Goal: Task Accomplishment & Management: Complete application form

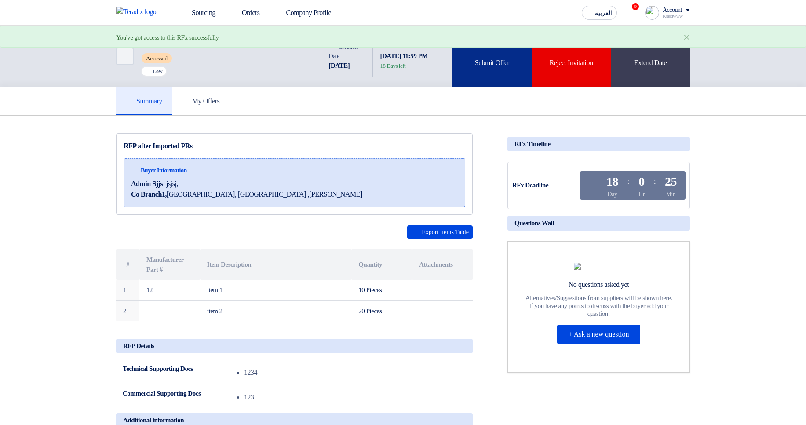
click at [489, 66] on div "Submit Offer" at bounding box center [491, 56] width 79 height 62
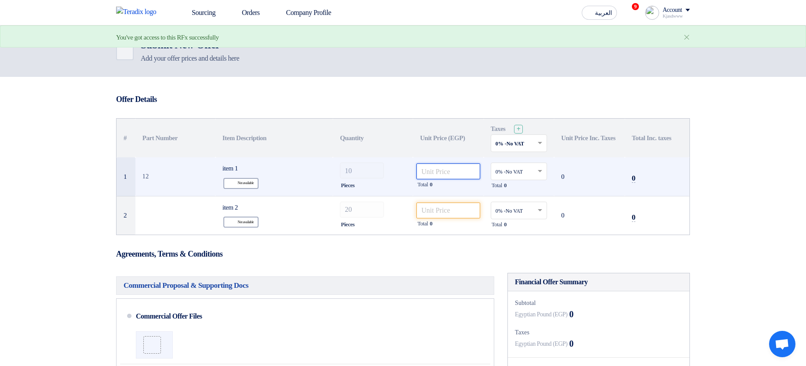
click at [434, 166] on input "number" at bounding box center [448, 171] width 64 height 16
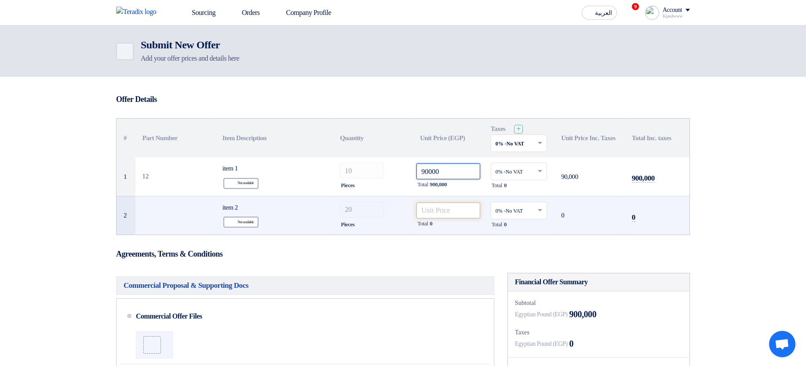
type input "90000"
click at [447, 213] on input "number" at bounding box center [448, 211] width 64 height 16
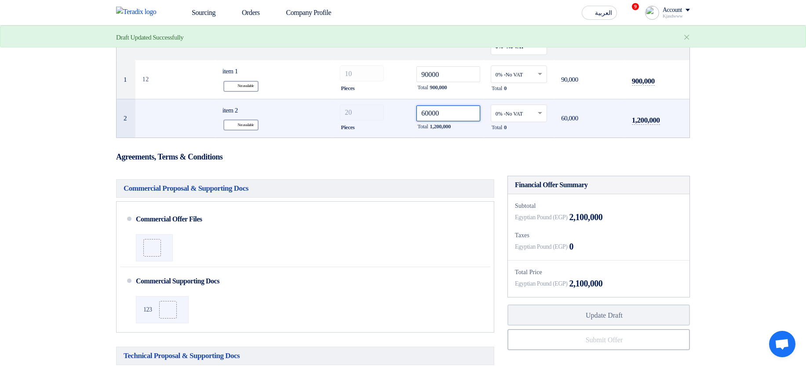
scroll to position [105, 0]
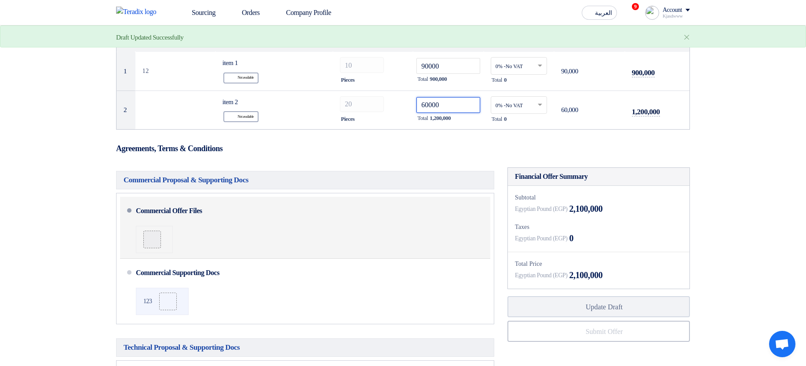
type input "60000"
click at [149, 236] on use at bounding box center [149, 236] width 0 height 0
click at [0, 0] on input "file" at bounding box center [0, 0] width 0 height 0
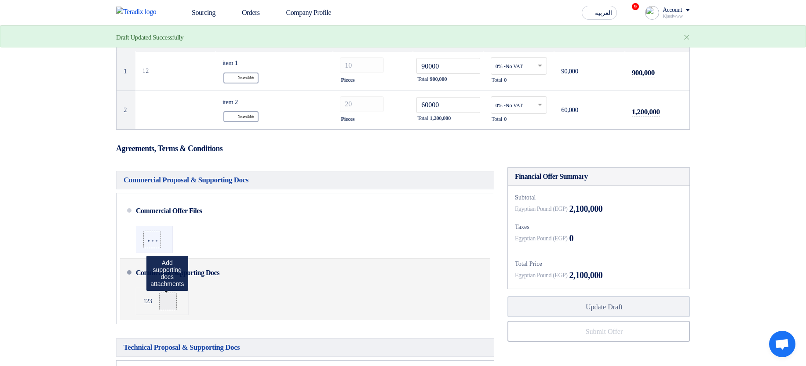
click at [169, 297] on label at bounding box center [168, 302] width 18 height 18
click at [0, 0] on input "file" at bounding box center [0, 0] width 0 height 0
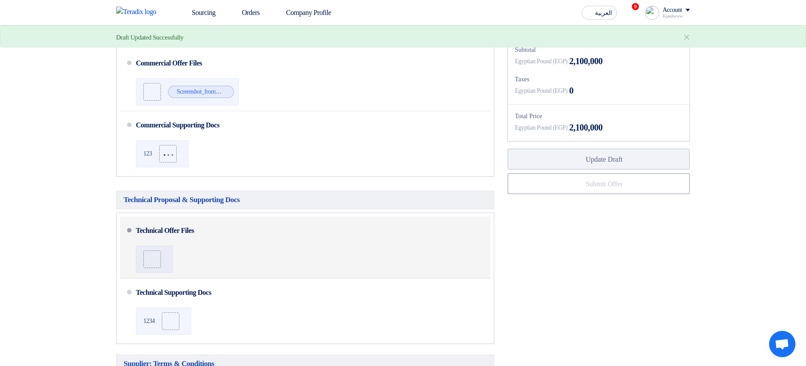
scroll to position [264, 0]
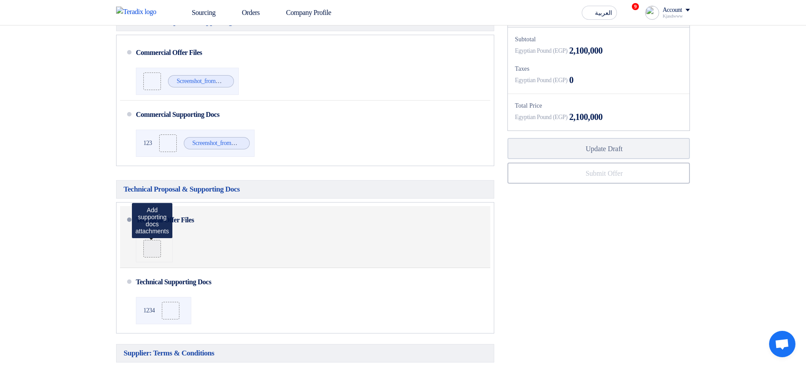
click at [157, 250] on div at bounding box center [152, 248] width 11 height 9
click at [0, 0] on input "file" at bounding box center [0, 0] width 0 height 0
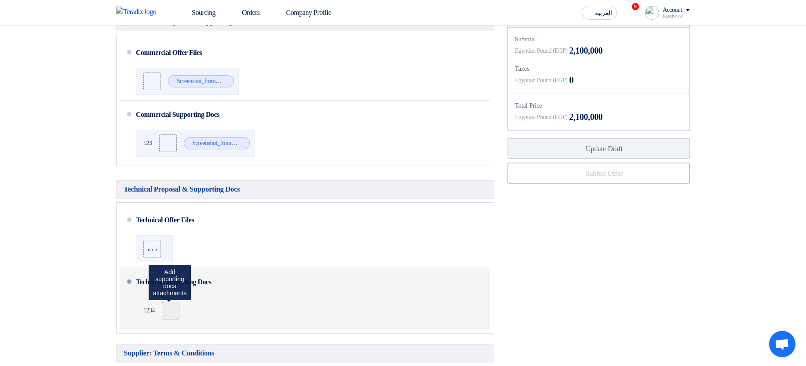
click at [173, 308] on label at bounding box center [171, 311] width 18 height 18
click at [0, 0] on input "file" at bounding box center [0, 0] width 0 height 0
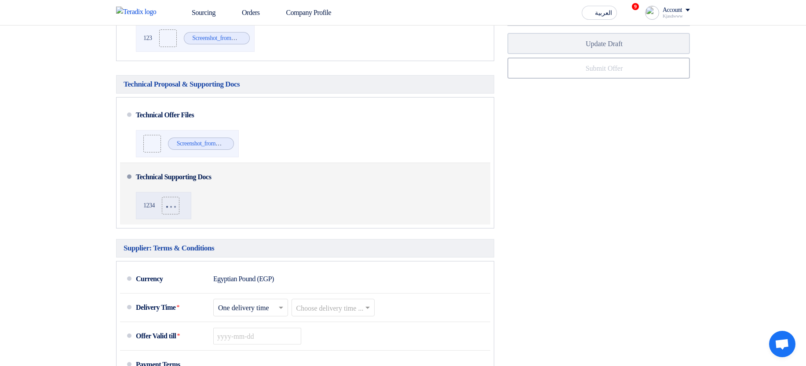
scroll to position [369, 0]
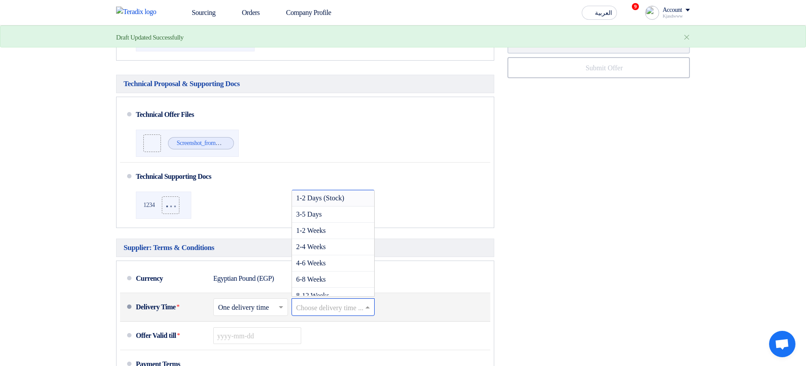
click at [331, 311] on input "text" at bounding box center [333, 308] width 75 height 13
click at [326, 267] on span "4-6 Weeks" at bounding box center [310, 262] width 29 height 7
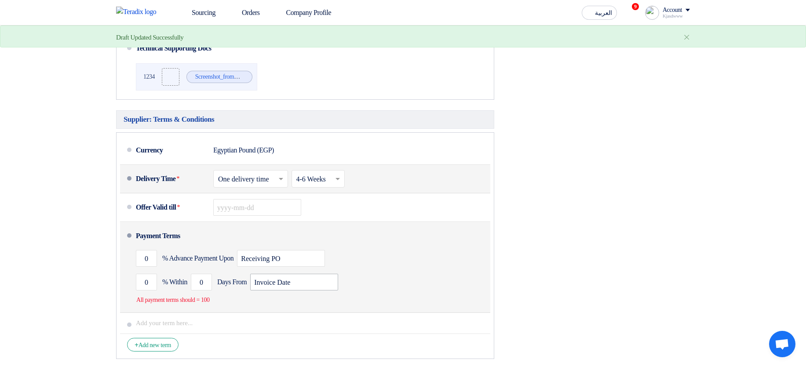
scroll to position [527, 0]
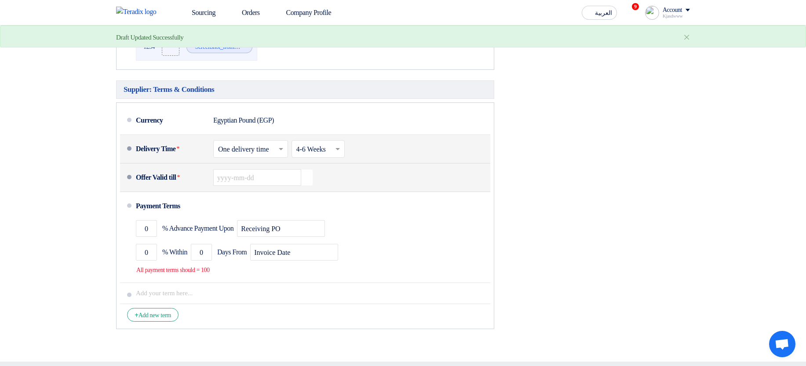
click at [306, 177] on icon "Pick a date" at bounding box center [307, 178] width 12 height 16
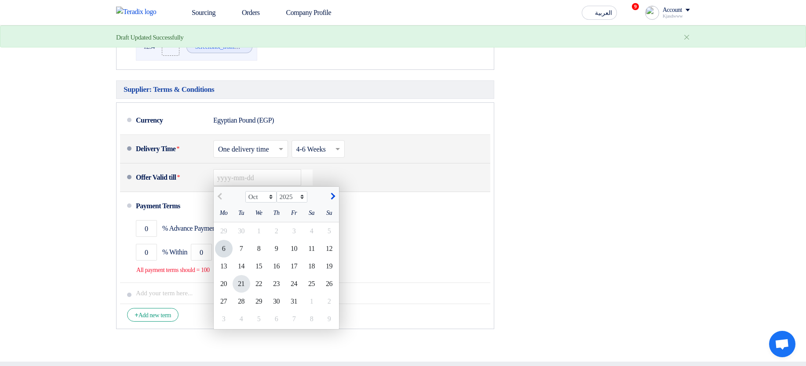
drag, startPoint x: 268, startPoint y: 310, endPoint x: 242, endPoint y: 293, distance: 31.1
click at [267, 310] on div "27 28 29 30 31 1 2" at bounding box center [276, 302] width 125 height 18
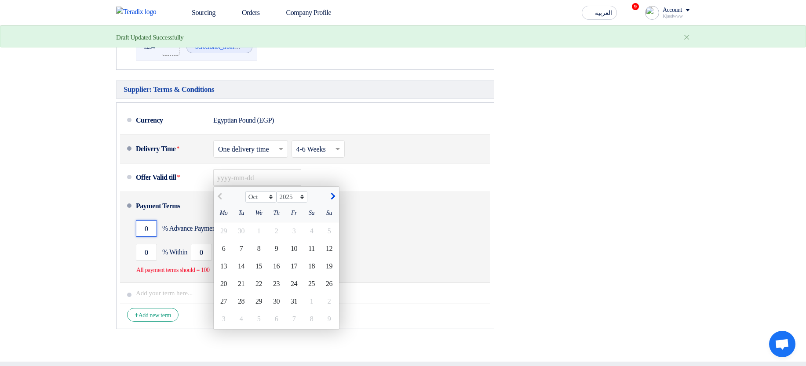
click at [144, 230] on input "0" at bounding box center [146, 228] width 21 height 17
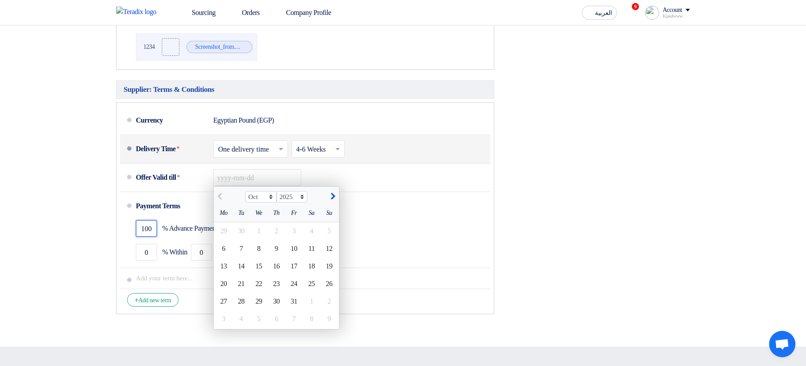
type input "100"
click at [694, 229] on div "Financial Offer Summary Subtotal Egyptian Pound (EGP) 2,100,000 Taxes Draft" at bounding box center [599, 32] width 196 height 573
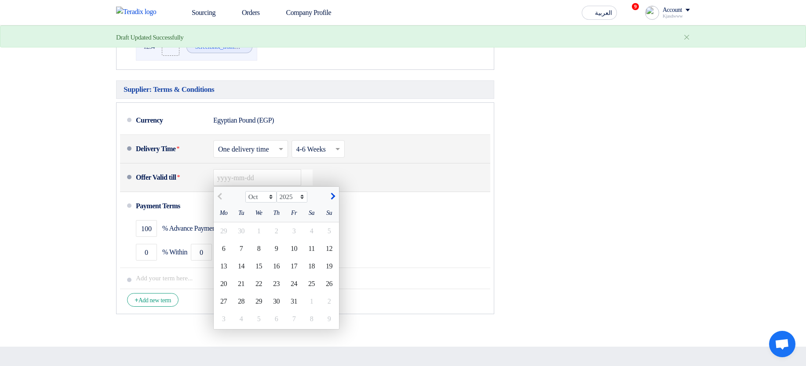
click at [288, 293] on div "24" at bounding box center [294, 284] width 18 height 18
type input "10/24/2025"
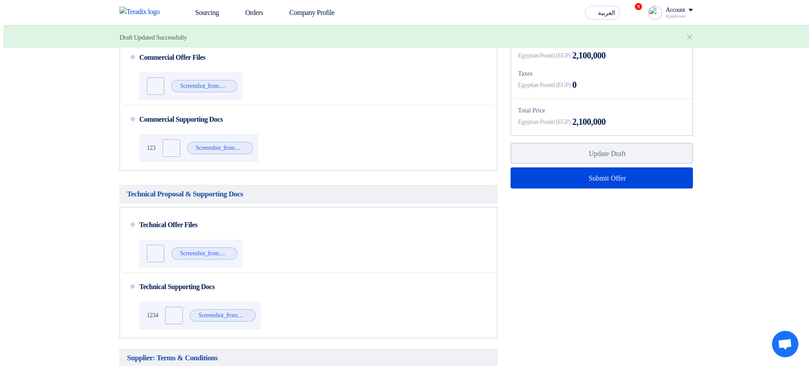
scroll to position [264, 0]
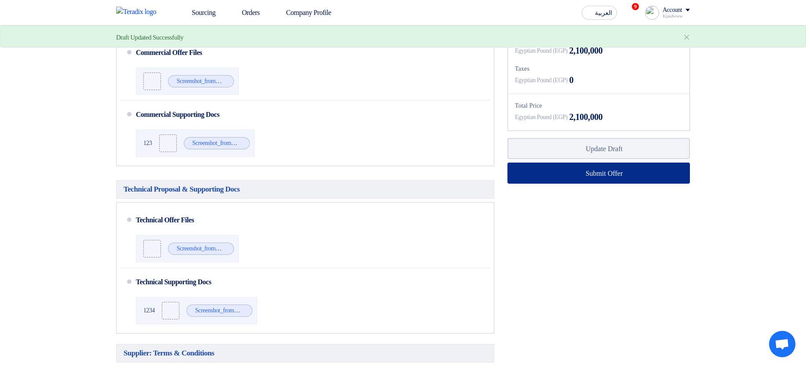
click at [560, 170] on button "Submit Offer" at bounding box center [598, 173] width 182 height 21
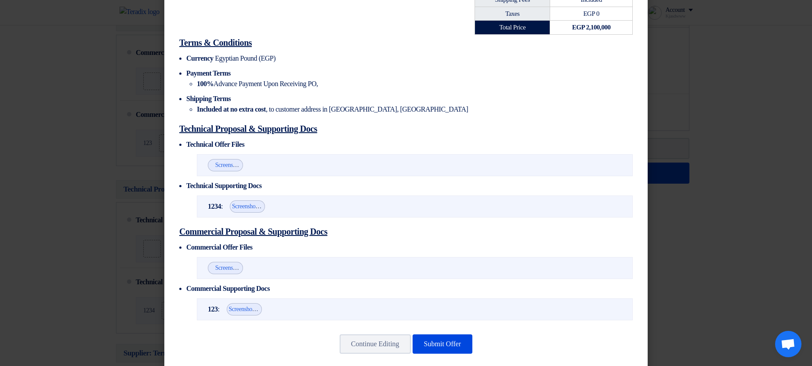
scroll to position [255, 0]
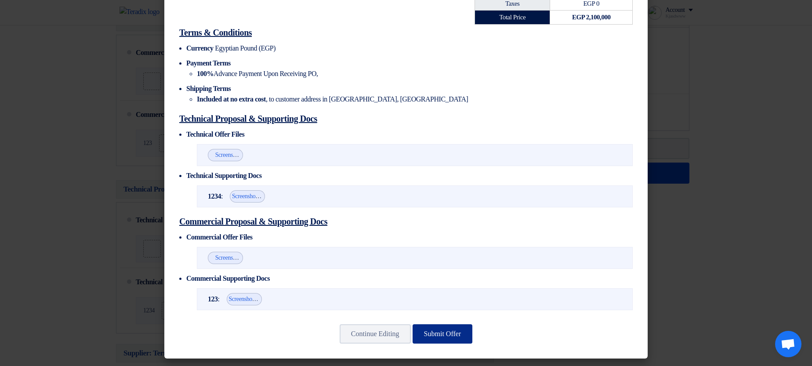
click at [441, 324] on button "Submit Offer" at bounding box center [443, 333] width 60 height 19
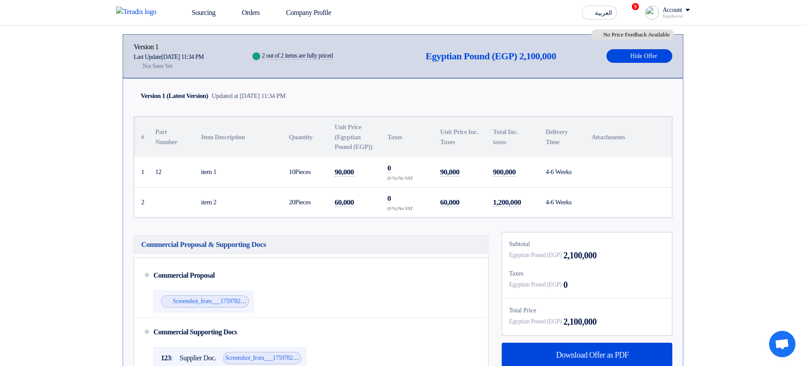
scroll to position [105, 0]
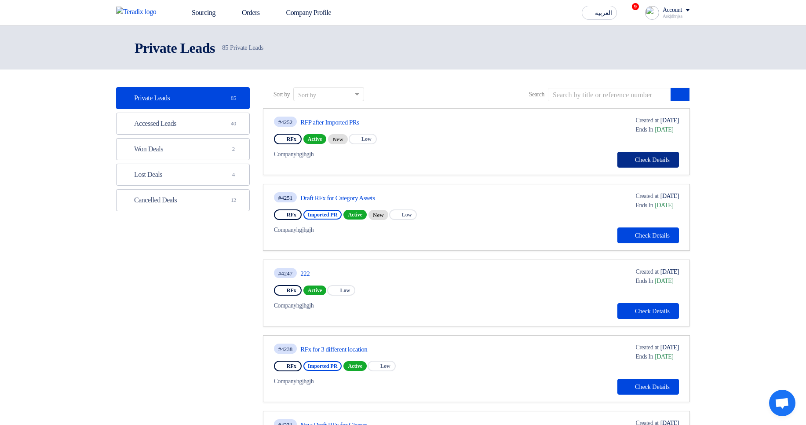
click at [661, 158] on button "Check details Check Details" at bounding box center [648, 160] width 62 height 16
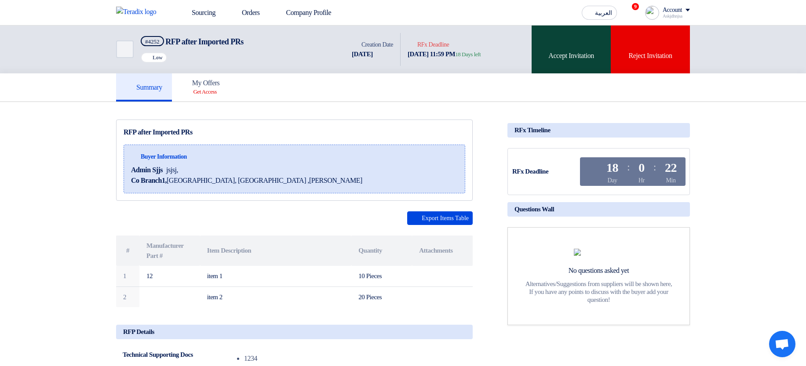
click at [553, 50] on div "Accept Invitation" at bounding box center [570, 49] width 79 height 48
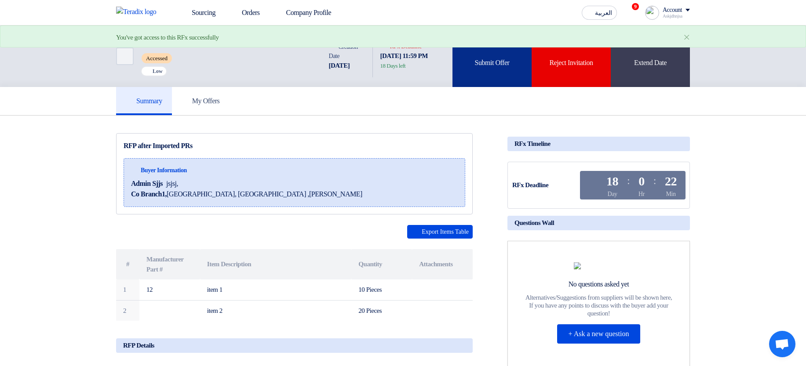
click at [500, 84] on div "Submit Offer" at bounding box center [491, 56] width 79 height 62
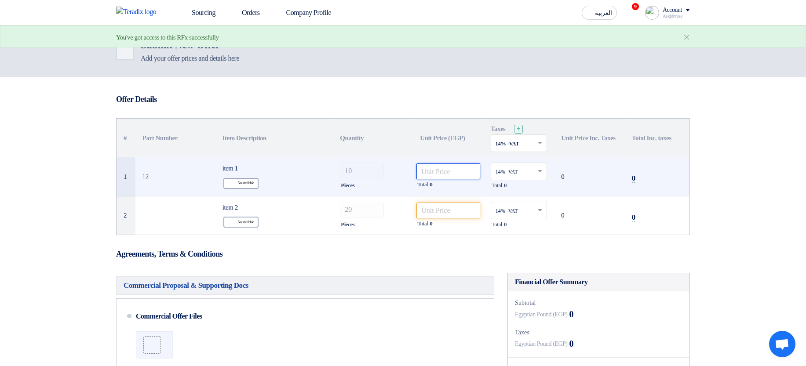
click at [458, 174] on input "number" at bounding box center [448, 171] width 64 height 16
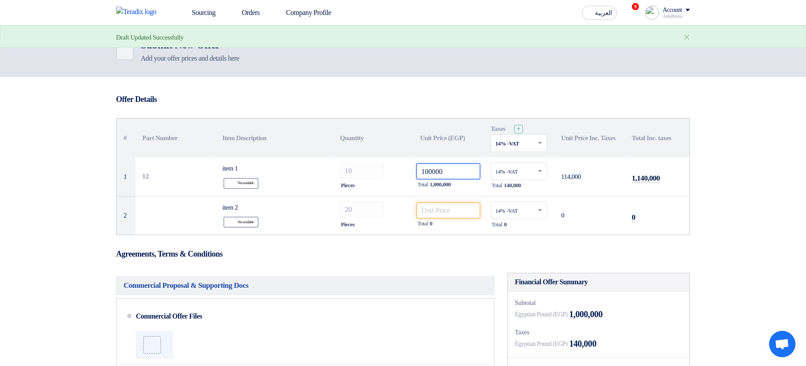
type input "100000"
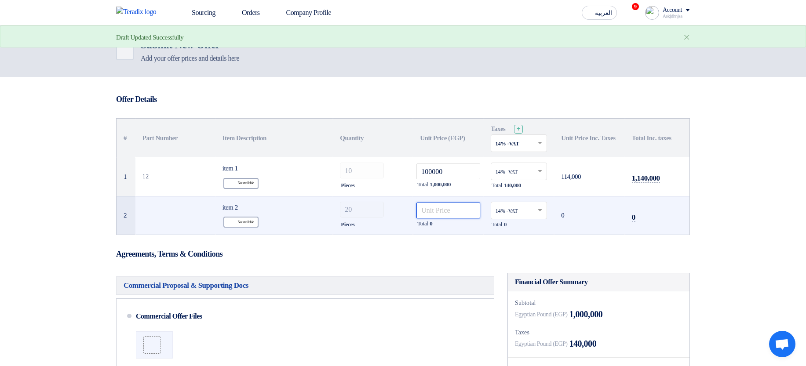
click at [440, 215] on input "number" at bounding box center [448, 211] width 64 height 16
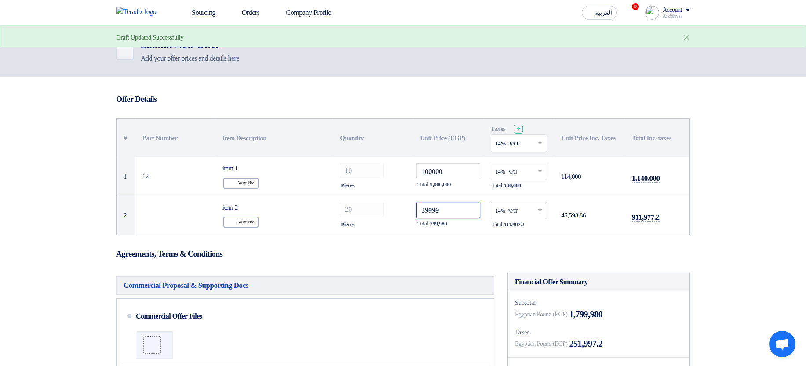
type input "39999"
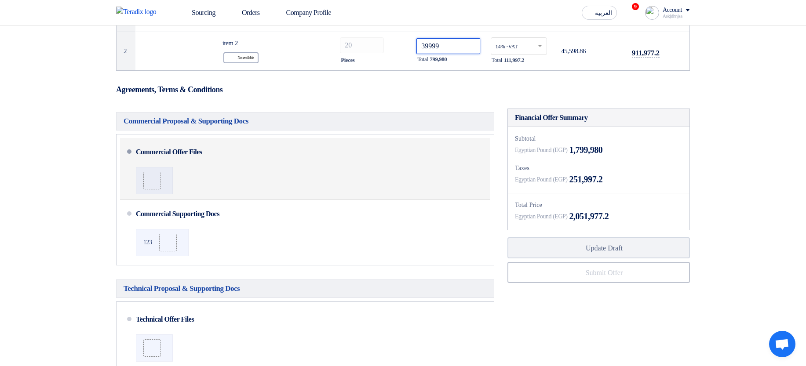
scroll to position [211, 0]
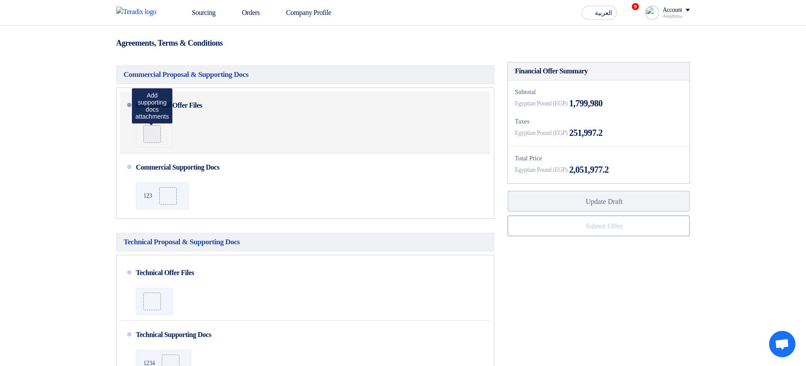
click at [155, 133] on icon at bounding box center [152, 134] width 7 height 7
click at [0, 0] on input "file" at bounding box center [0, 0] width 0 height 0
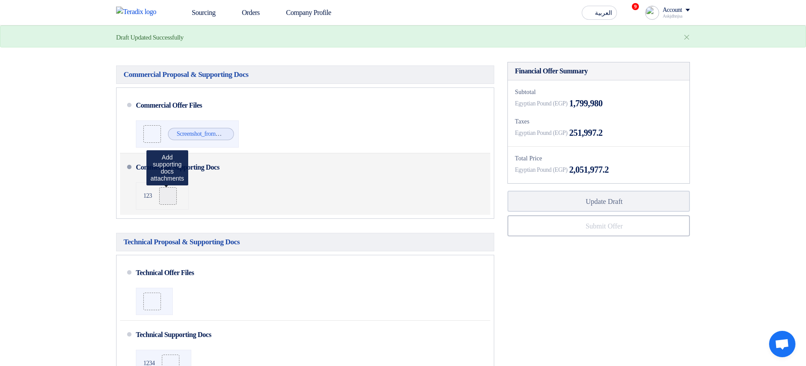
click at [166, 199] on icon at bounding box center [167, 196] width 7 height 7
click at [0, 0] on input "file" at bounding box center [0, 0] width 0 height 0
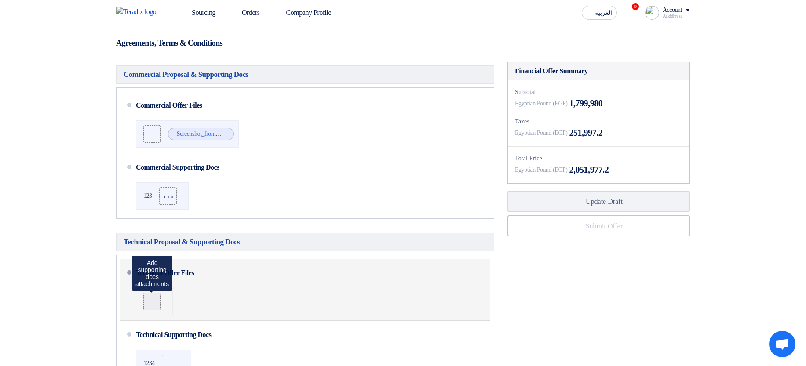
click at [153, 305] on icon at bounding box center [152, 301] width 7 height 7
click at [0, 0] on input "file" at bounding box center [0, 0] width 0 height 0
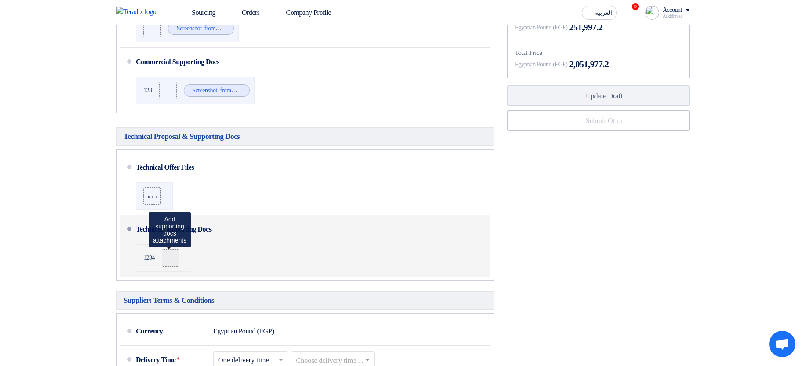
click at [171, 260] on icon at bounding box center [170, 258] width 7 height 7
click at [0, 0] on input "file" at bounding box center [0, 0] width 0 height 0
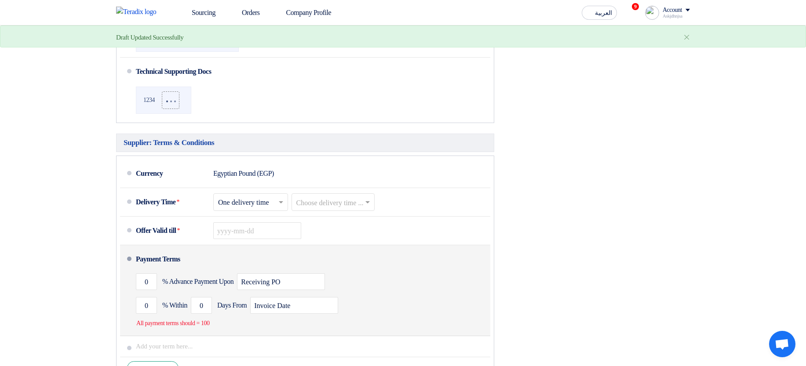
scroll to position [475, 0]
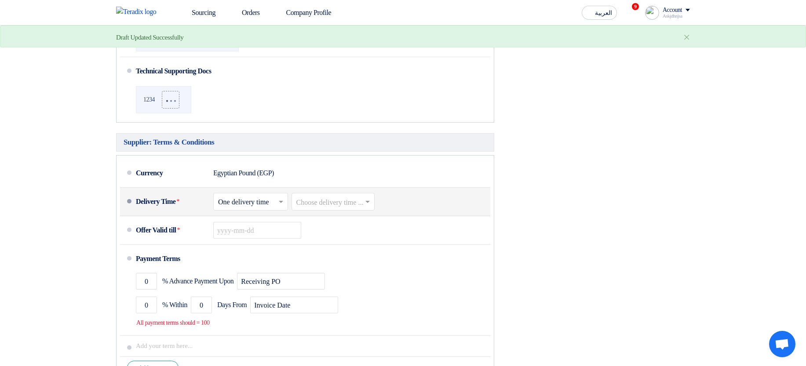
click at [349, 204] on input "text" at bounding box center [333, 202] width 75 height 13
click at [329, 262] on div "1-2 Weeks" at bounding box center [333, 253] width 83 height 16
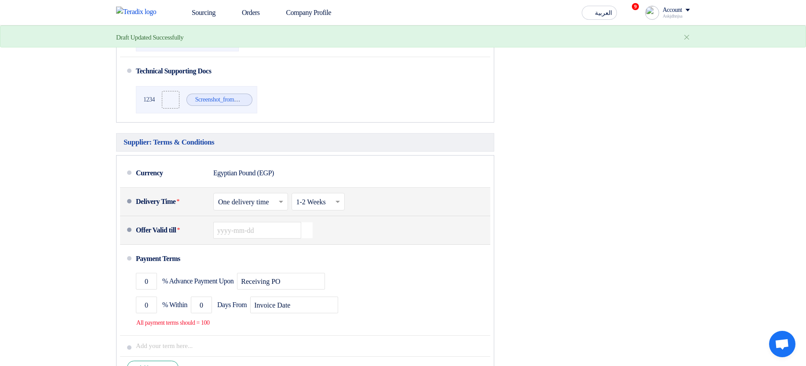
click at [310, 236] on icon "Pick a date" at bounding box center [307, 230] width 12 height 16
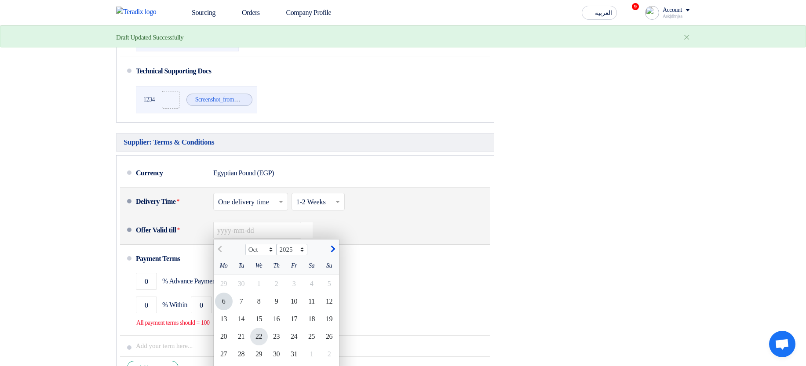
click at [261, 345] on div "22" at bounding box center [259, 337] width 18 height 18
type input "[DATE]"
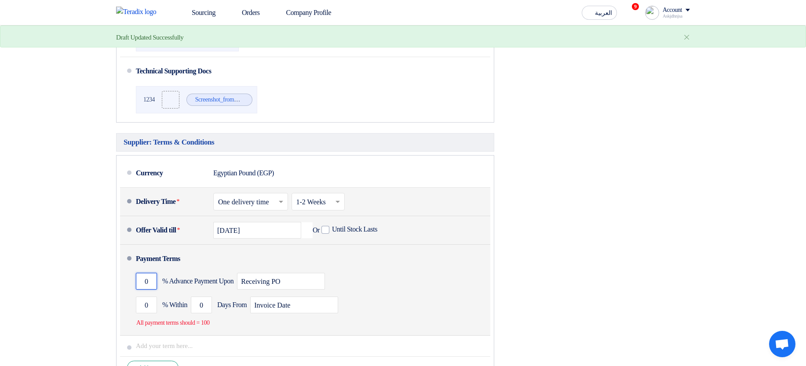
click at [143, 284] on input "0" at bounding box center [146, 281] width 21 height 17
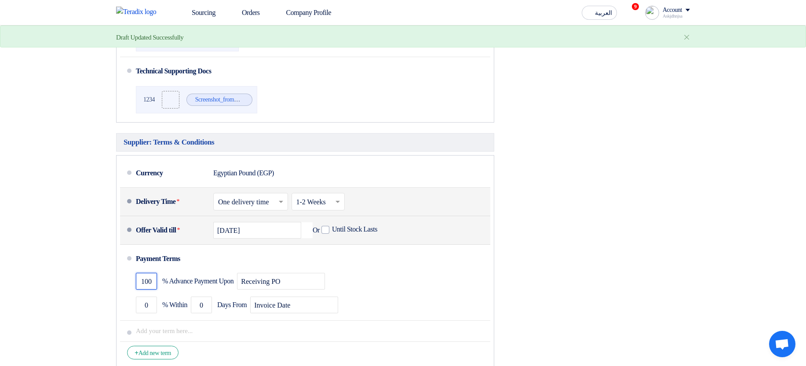
type input "100"
click at [672, 254] on div "Financial Offer Summary Subtotal Egyptian Pound (EGP) 1,799,980 Taxes Draft" at bounding box center [599, 84] width 196 height 573
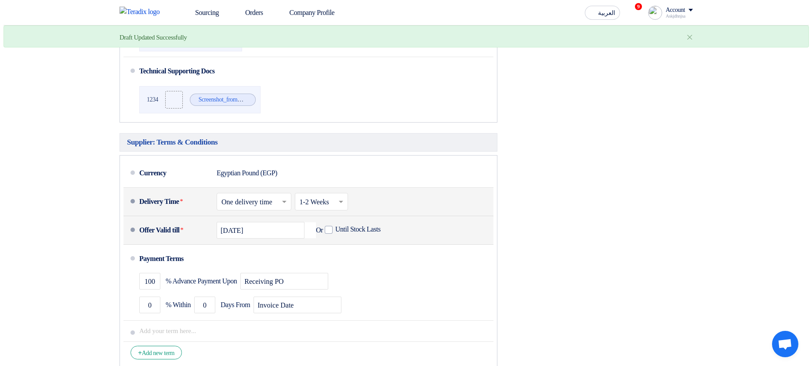
scroll to position [211, 0]
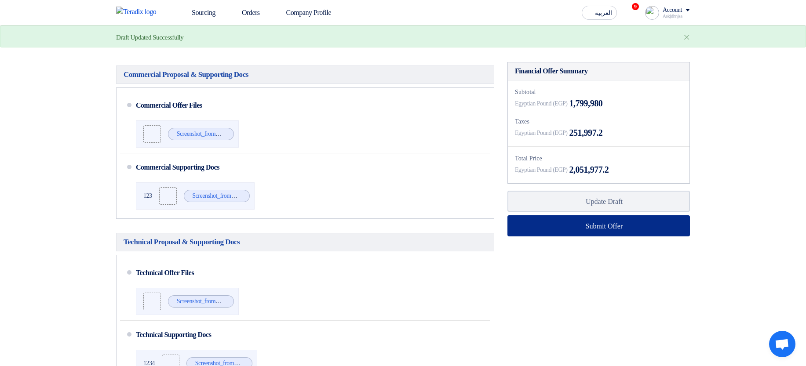
click at [610, 234] on button "Submit Offer" at bounding box center [598, 225] width 182 height 21
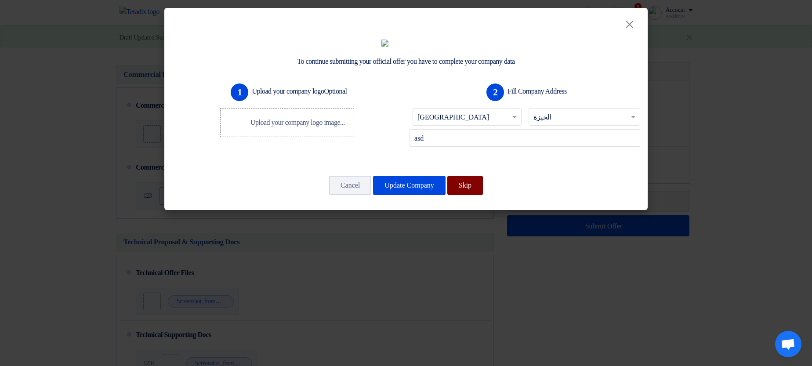
click at [483, 195] on button "Skip" at bounding box center [465, 185] width 36 height 19
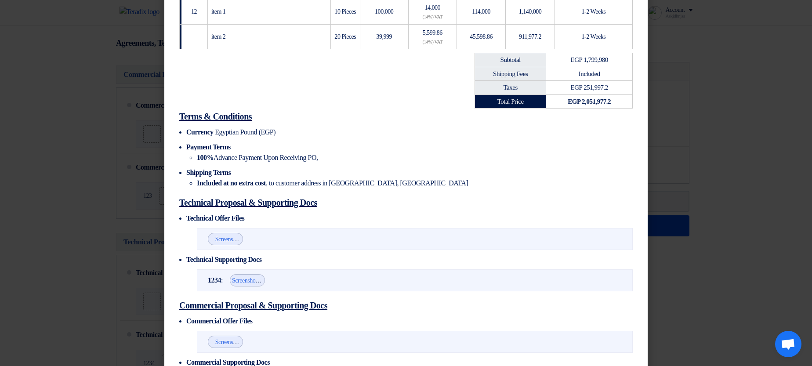
scroll to position [240, 0]
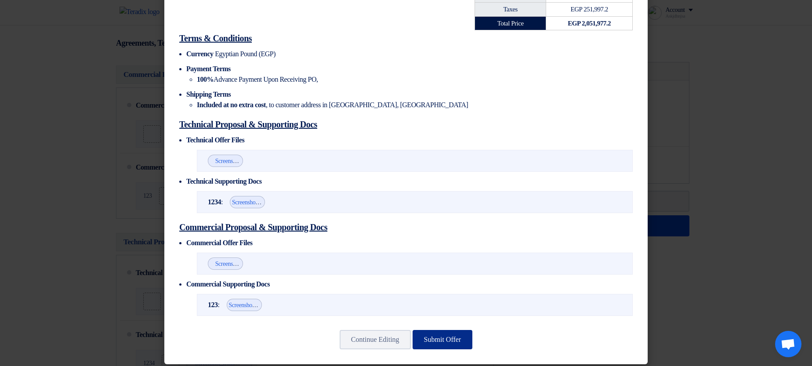
click at [436, 330] on button "Submit Offer" at bounding box center [443, 339] width 60 height 19
